Goal: Information Seeking & Learning: Check status

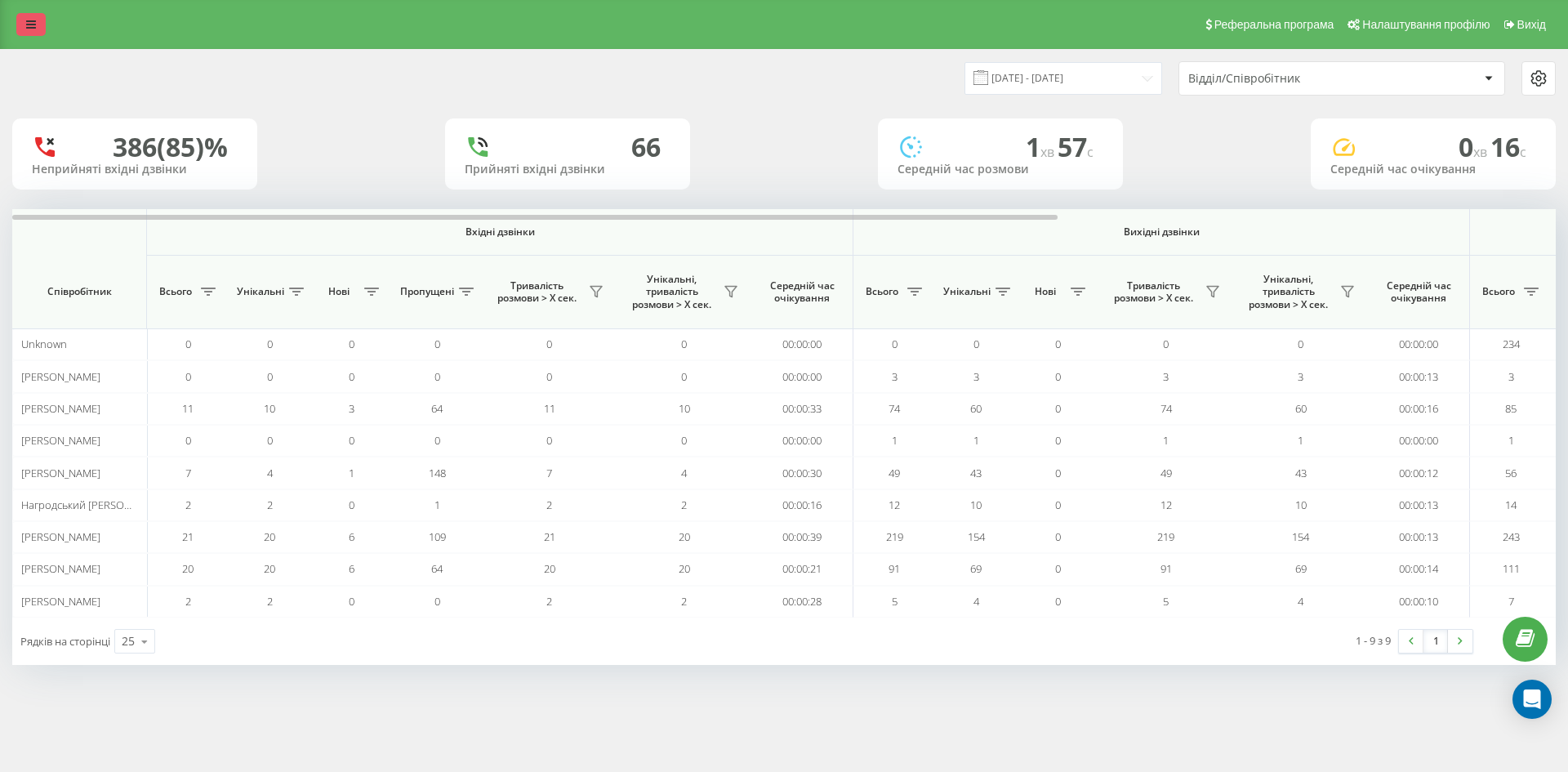
click at [40, 25] on link at bounding box center [31, 24] width 30 height 23
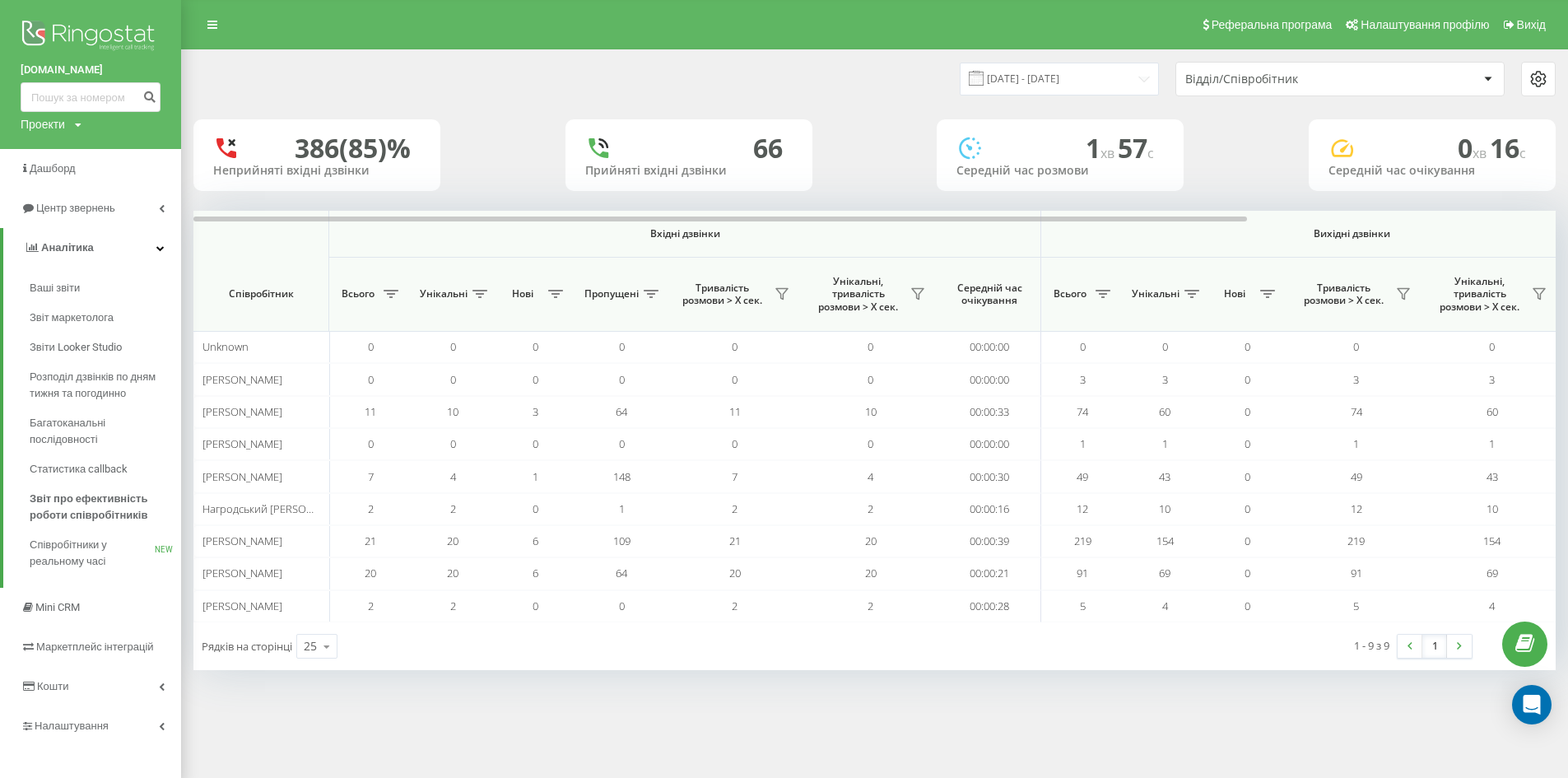
click at [899, 170] on div "386 (85)% Неприйняті вхідні дзвінки 66 Прийняті вхідні дзвінки 1 хв 57 c Середн…" at bounding box center [875, 154] width 1362 height 71
click at [217, 20] on icon at bounding box center [211, 24] width 10 height 11
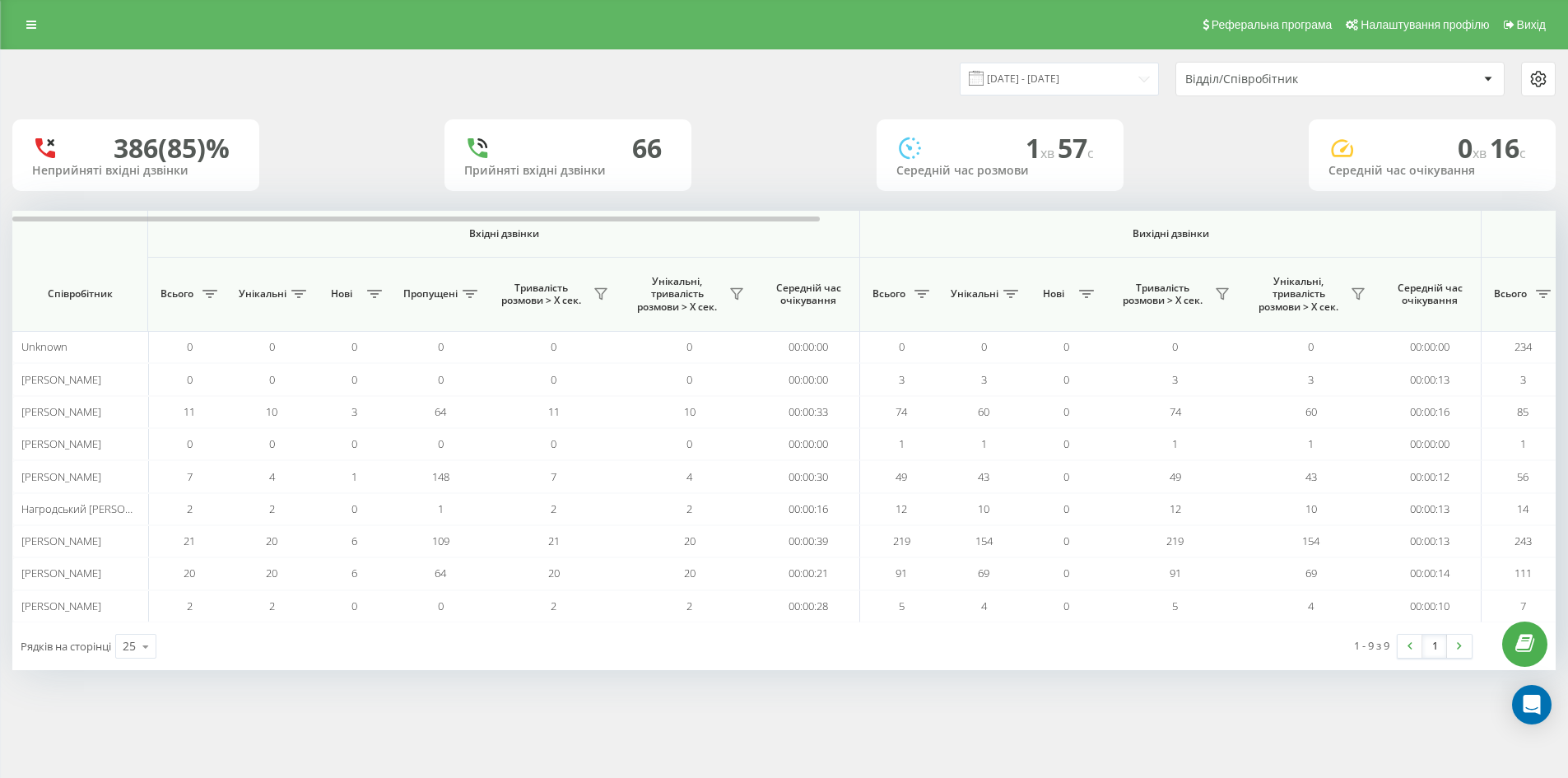
click at [529, 96] on div "12.09.2025 - 12.09.2025 Відділ/Співробітник" at bounding box center [784, 78] width 1566 height 57
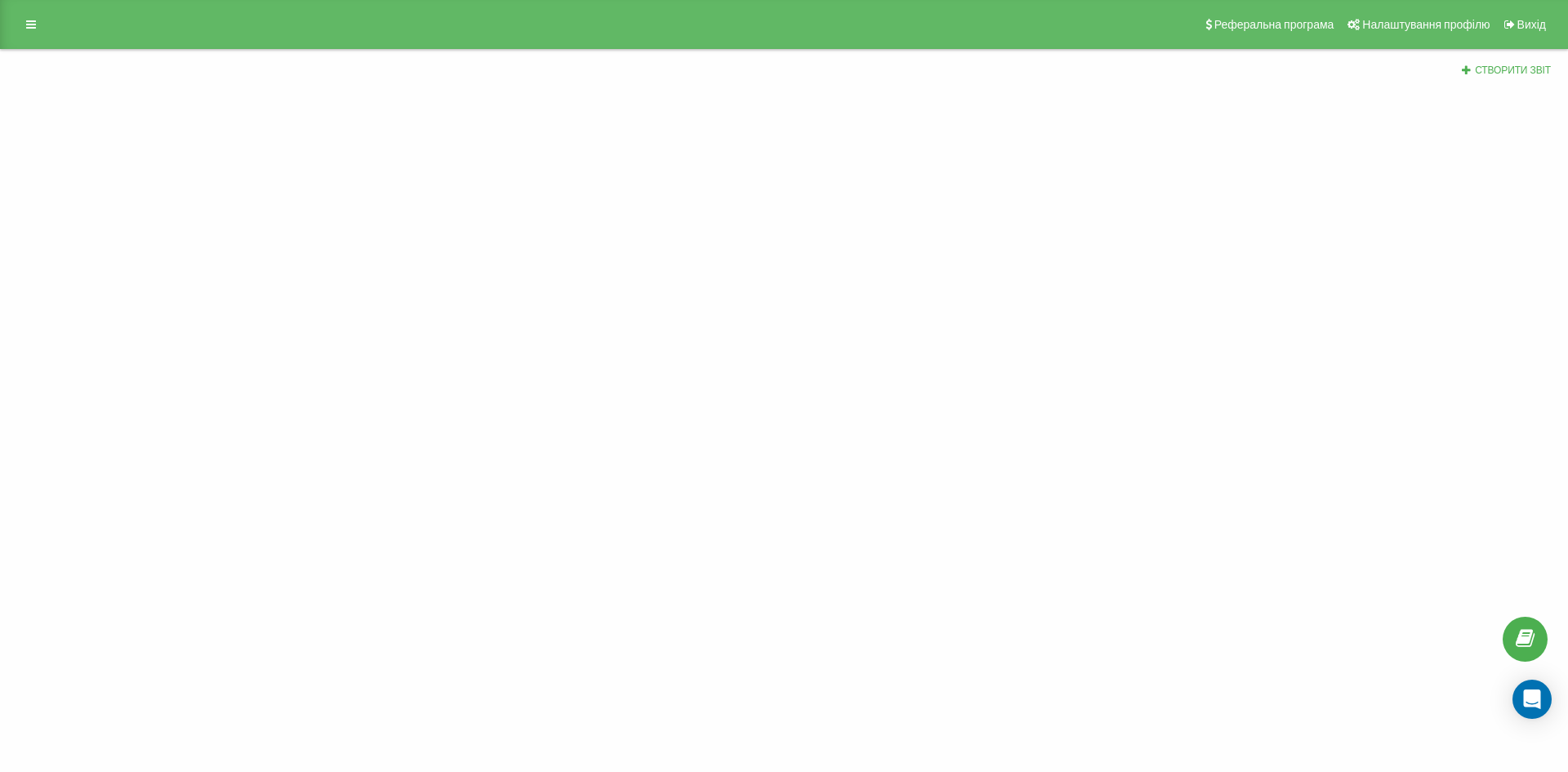
click at [37, 17] on link at bounding box center [31, 24] width 30 height 23
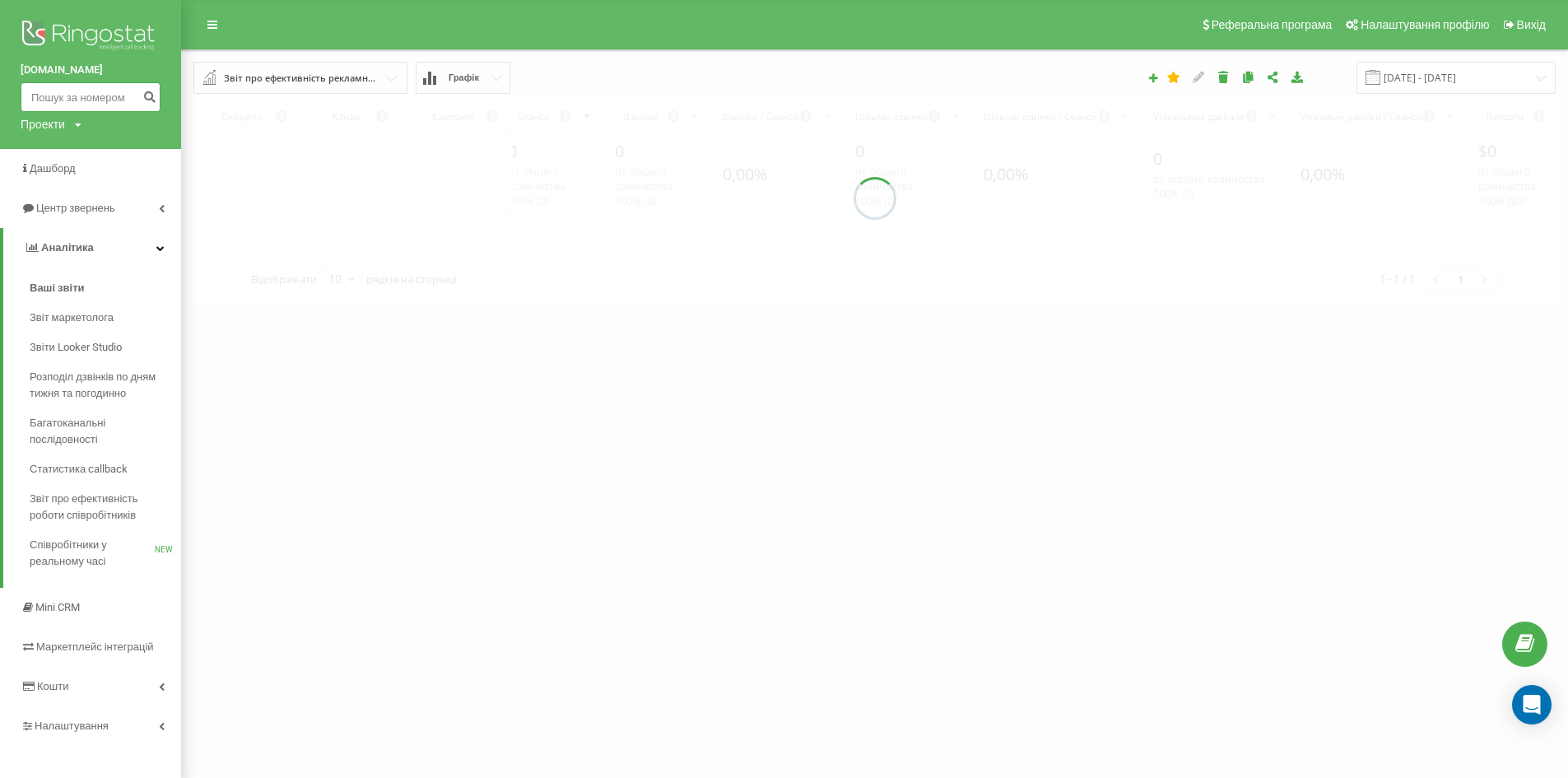
click at [59, 93] on input at bounding box center [90, 97] width 140 height 30
paste input "0680778670"
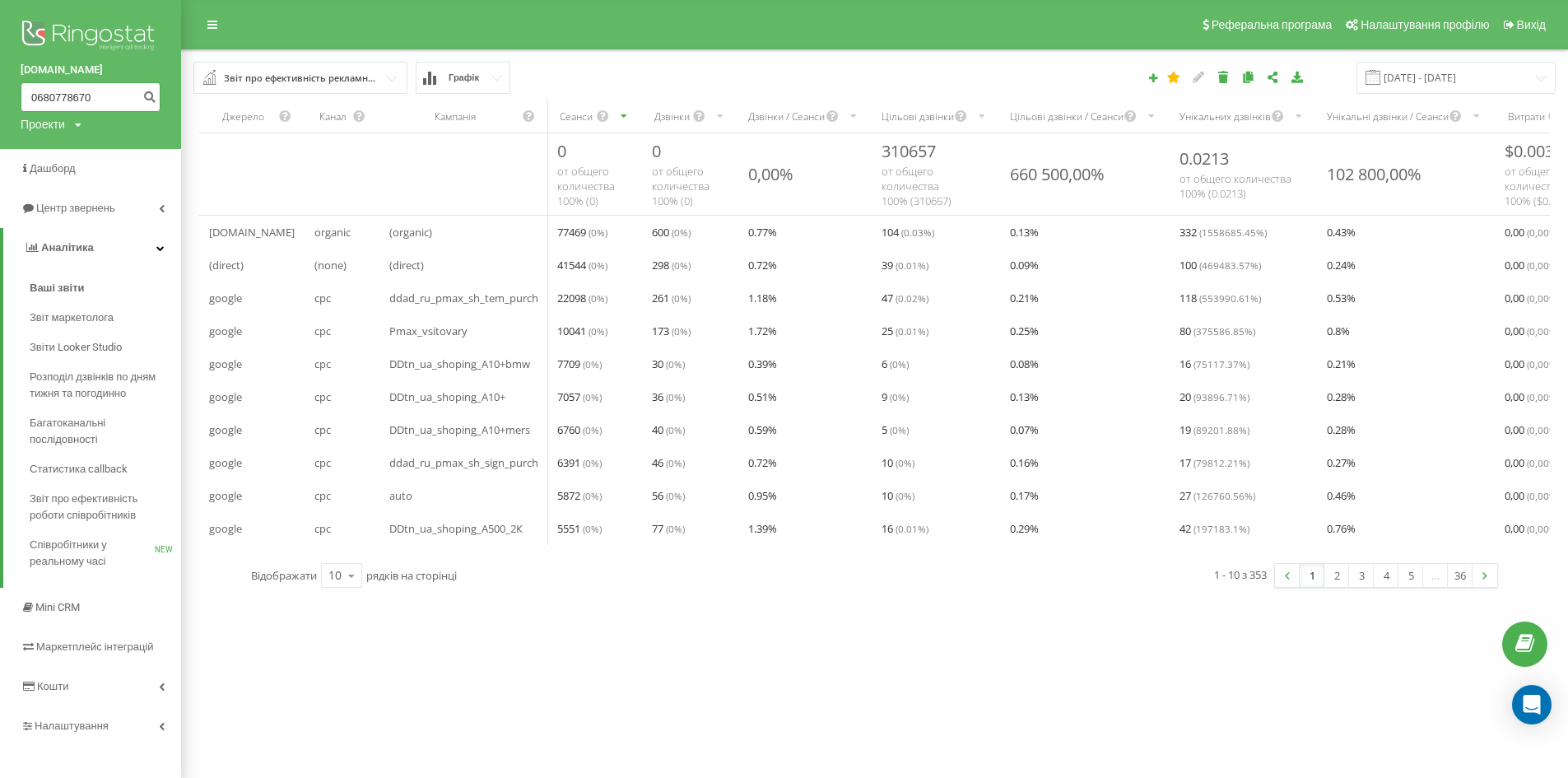
click at [137, 94] on input "0680778670" at bounding box center [90, 97] width 140 height 30
type input "0680778670"
click at [144, 94] on icon "submit" at bounding box center [150, 94] width 14 height 10
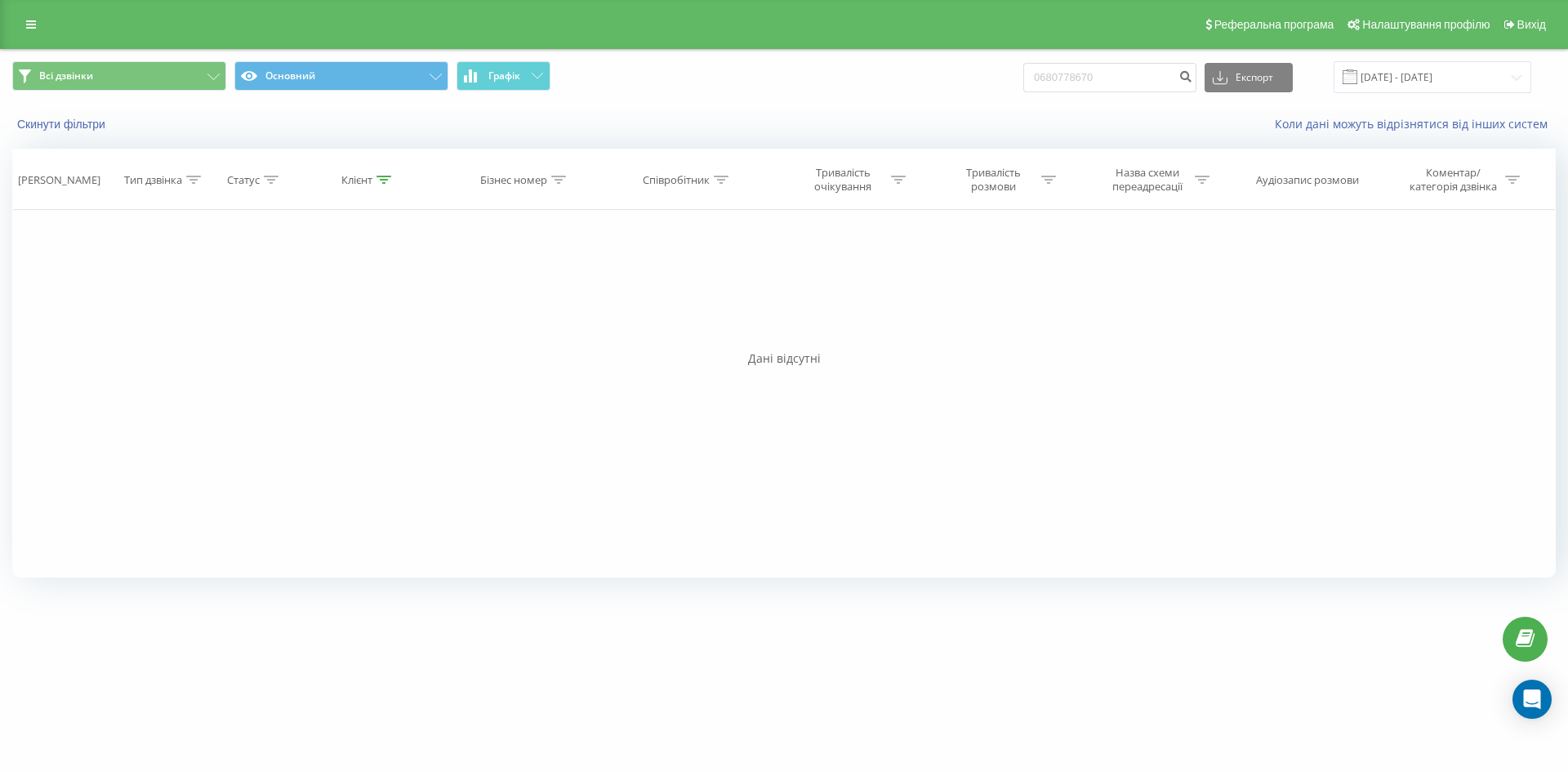
click at [206, 58] on div "Всі дзвінки Основний Графік 0680778670 Експорт .csv .xls .xlsx 19.06.2025 - 19.…" at bounding box center [784, 77] width 1566 height 55
click at [206, 61] on button "Всі дзвінки" at bounding box center [119, 76] width 214 height 30
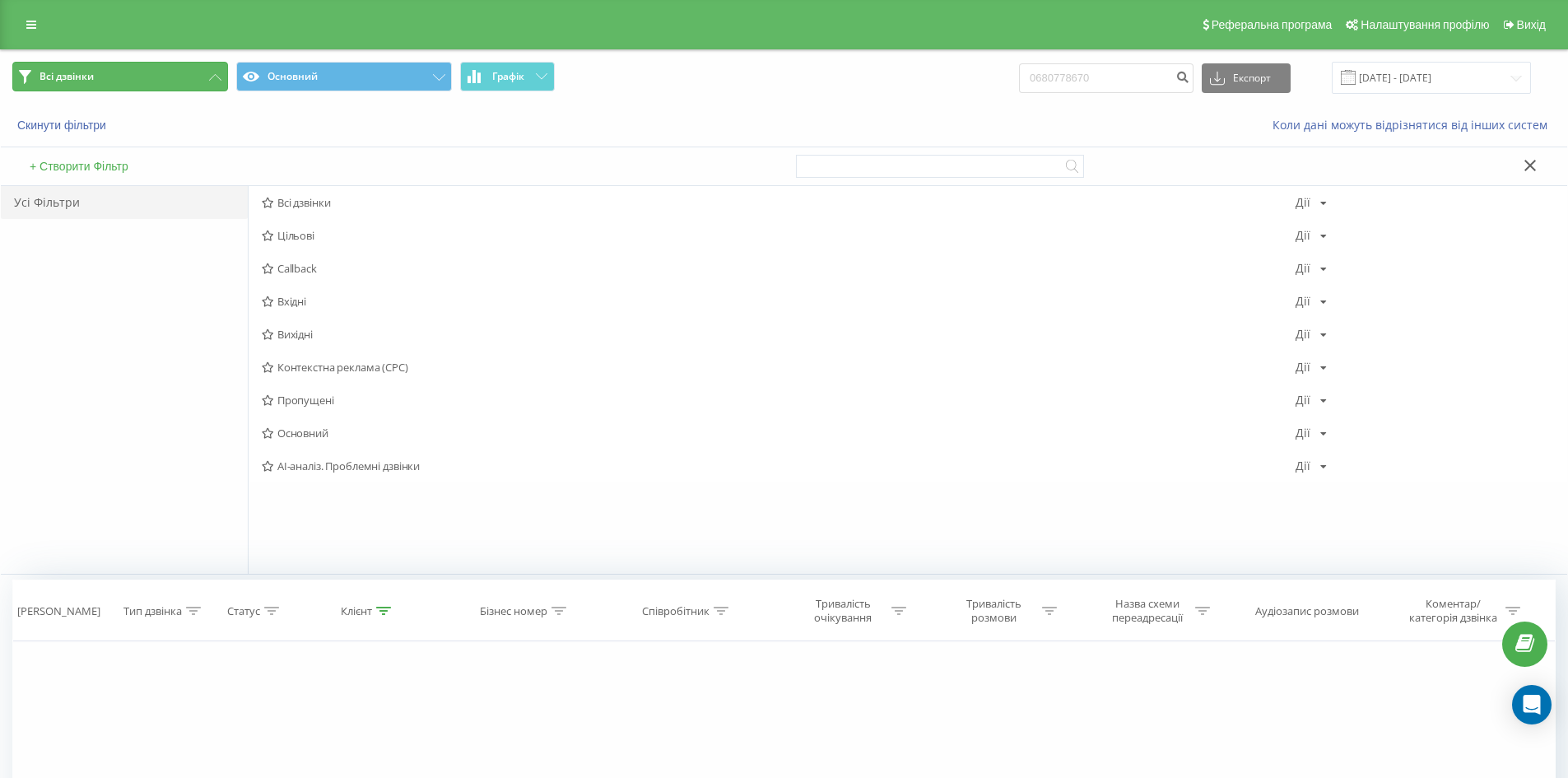
click at [205, 64] on button "Всі дзвінки" at bounding box center [120, 77] width 216 height 30
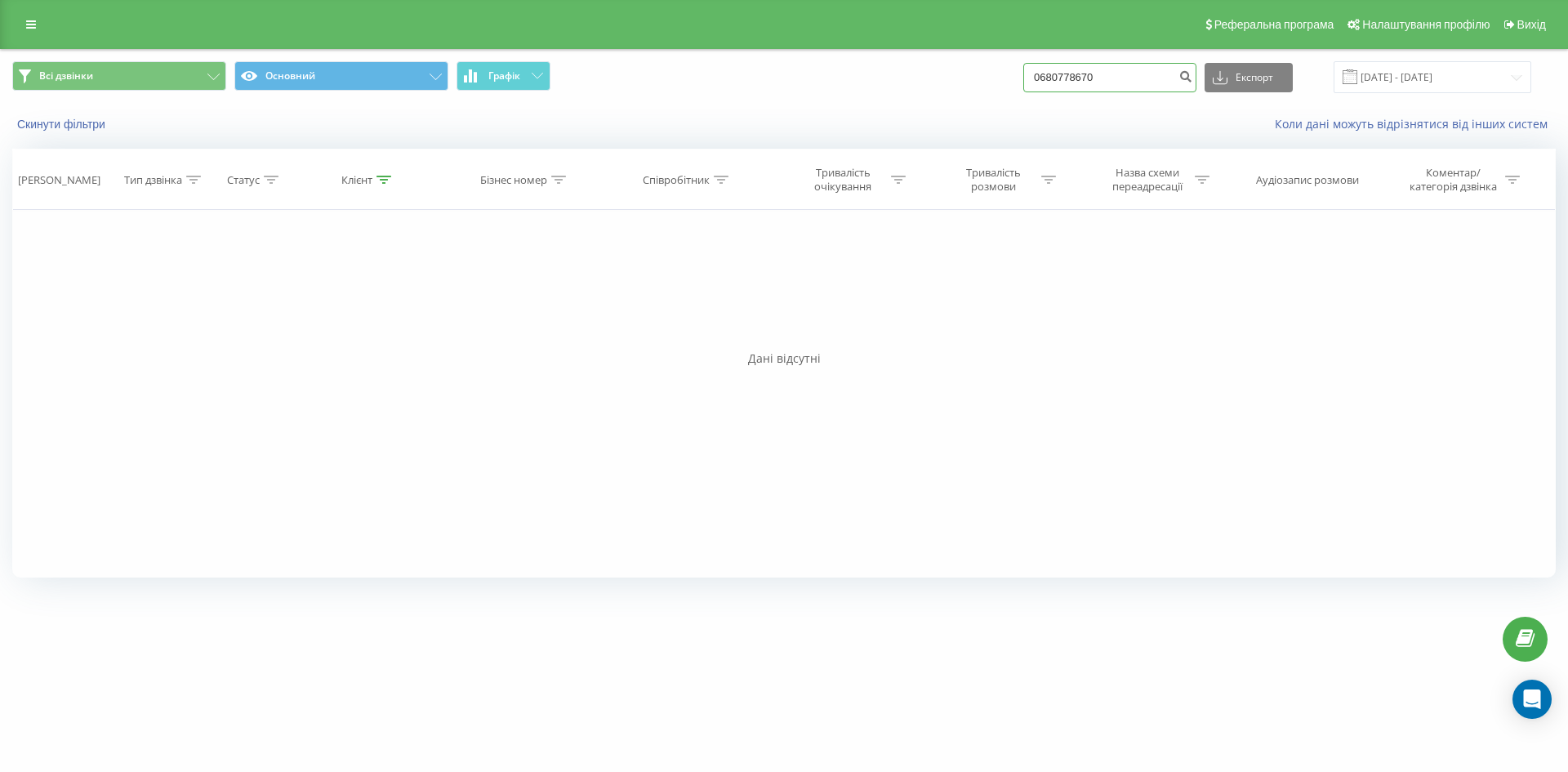
click at [1110, 75] on input "0680778670" at bounding box center [1110, 78] width 173 height 30
drag, startPoint x: 1120, startPoint y: 76, endPoint x: 1031, endPoint y: 80, distance: 89.1
click at [1031, 80] on div "Всі дзвінки Основний Графік 0680778670 Експорт .csv .xls .xlsx 19.06.2025 - 19.…" at bounding box center [784, 77] width 1544 height 31
click at [951, 88] on div "Всі дзвінки Основний Графік Експорт .csv .xls .xlsx 19.06.2025 - 19.09.2025" at bounding box center [784, 77] width 1544 height 31
click at [43, 6] on div "Реферальна програма Налаштування профілю Вихід" at bounding box center [784, 24] width 1568 height 49
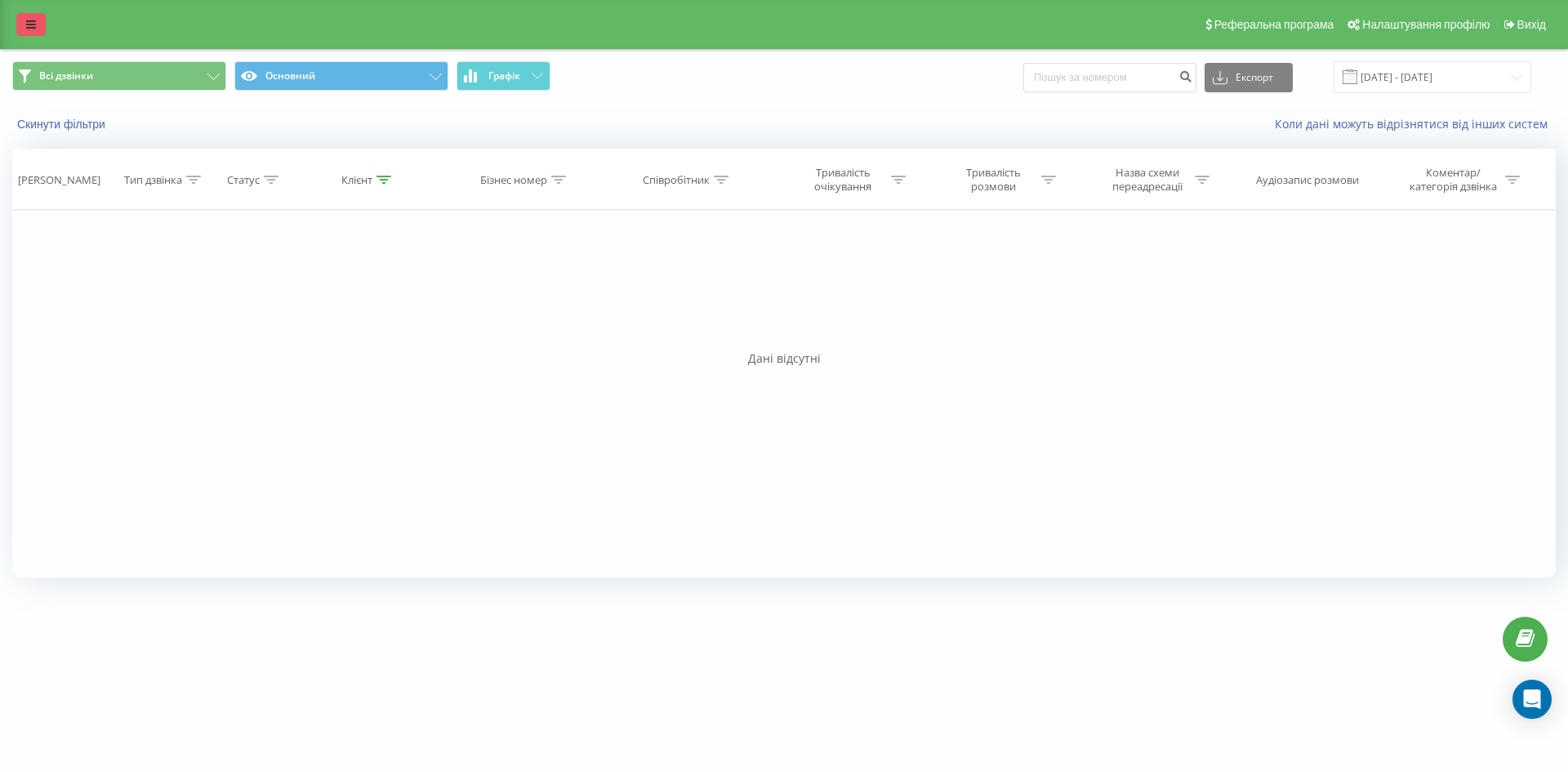
click at [45, 15] on link at bounding box center [31, 24] width 30 height 23
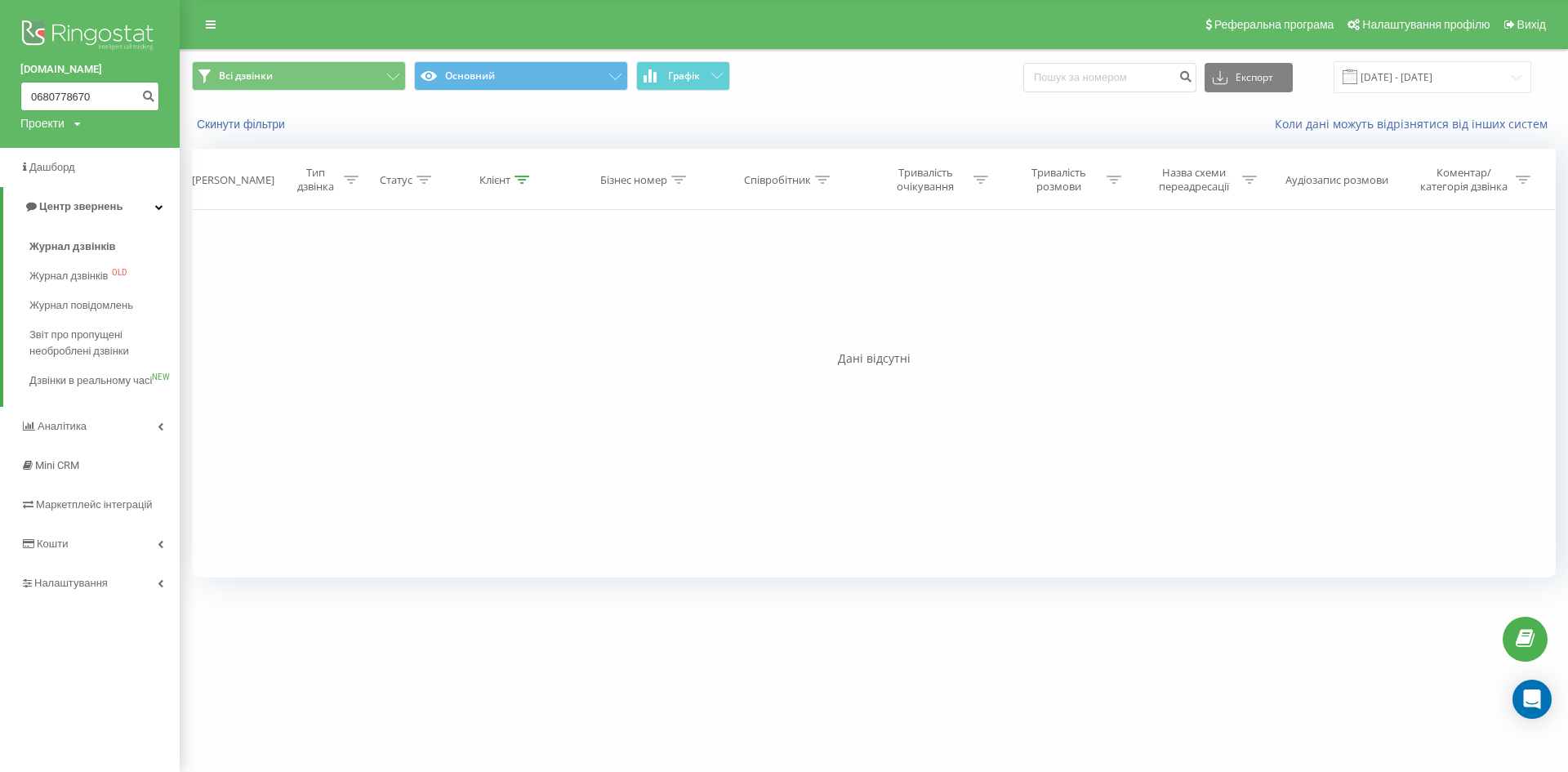
click at [93, 88] on input "0680778670" at bounding box center [89, 96] width 139 height 30
type input "0"
paste input "0680778670"
type input "0680778670"
click at [142, 106] on button "submit" at bounding box center [148, 96] width 22 height 30
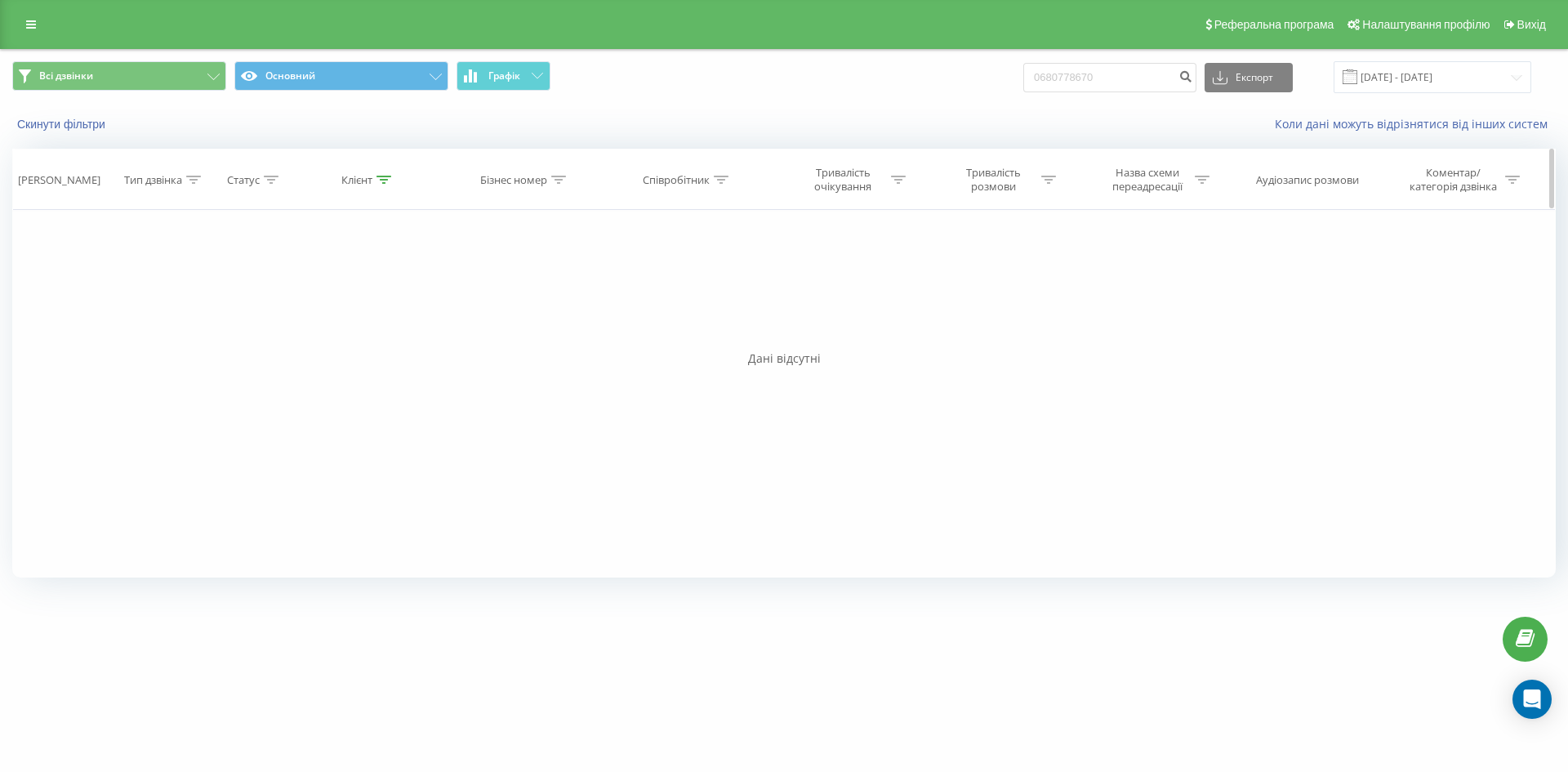
click at [371, 184] on div "Клієнт" at bounding box center [357, 180] width 31 height 14
click at [380, 180] on icon at bounding box center [384, 179] width 15 height 8
click at [392, 174] on div "Клієнт" at bounding box center [368, 180] width 156 height 14
click at [514, 270] on div "Фільтрувати за умовою Дорівнює Введіть значення Скасувати OK Фільтрувати за умо…" at bounding box center [784, 393] width 1544 height 367
click at [831, 134] on div "Скинути фільтри Коли дані можуть відрізнятися вiд інших систем" at bounding box center [784, 124] width 1566 height 39
